Goal: Transaction & Acquisition: Purchase product/service

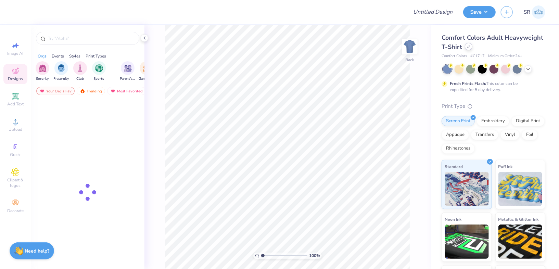
click at [468, 47] on icon at bounding box center [468, 46] width 3 height 3
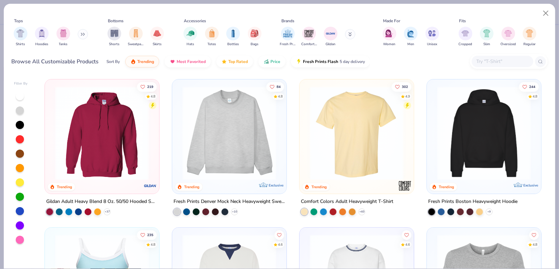
click at [483, 59] on input "text" at bounding box center [502, 61] width 53 height 8
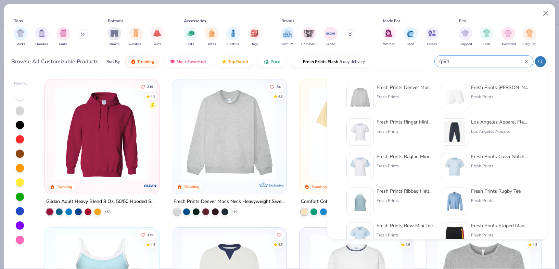
type input "fp94"
click at [410, 88] on div "Fresh Prints Denver Mock Neck Heavyweight Sweatshirt" at bounding box center [404, 87] width 57 height 7
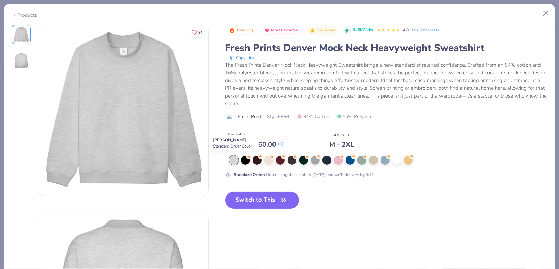
click at [234, 159] on div at bounding box center [233, 160] width 9 height 9
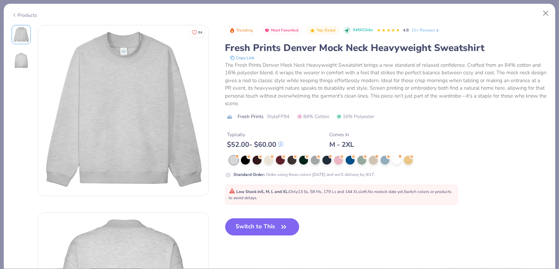
click at [262, 226] on button "Switch to This" at bounding box center [262, 226] width 74 height 17
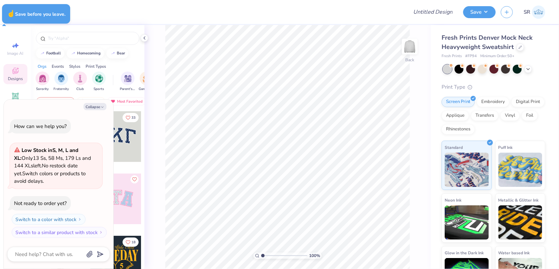
type textarea "x"
